Goal: Browse casually

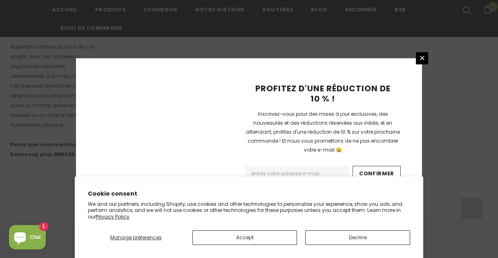
scroll to position [605, 0]
